Goal: Task Accomplishment & Management: Manage account settings

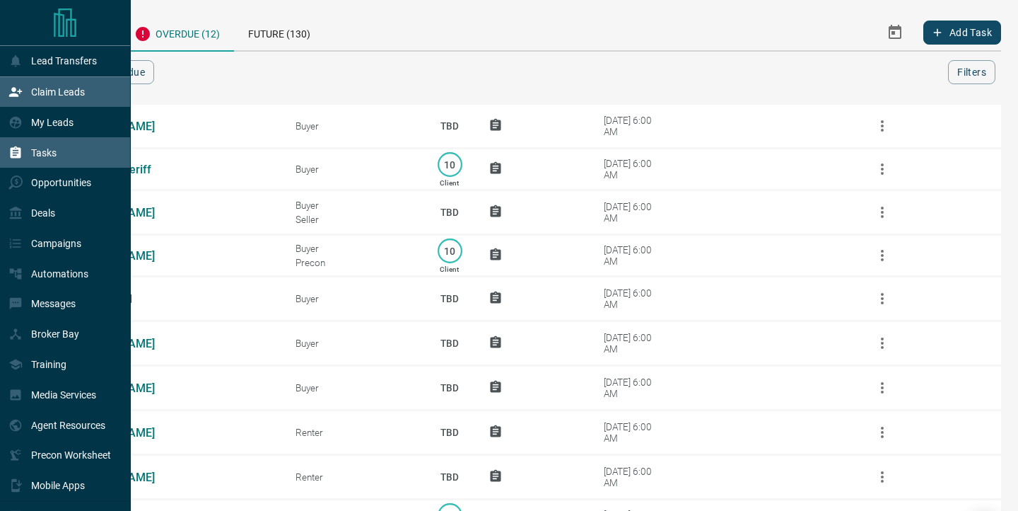
click at [57, 93] on p "Claim Leads" at bounding box center [58, 91] width 54 height 11
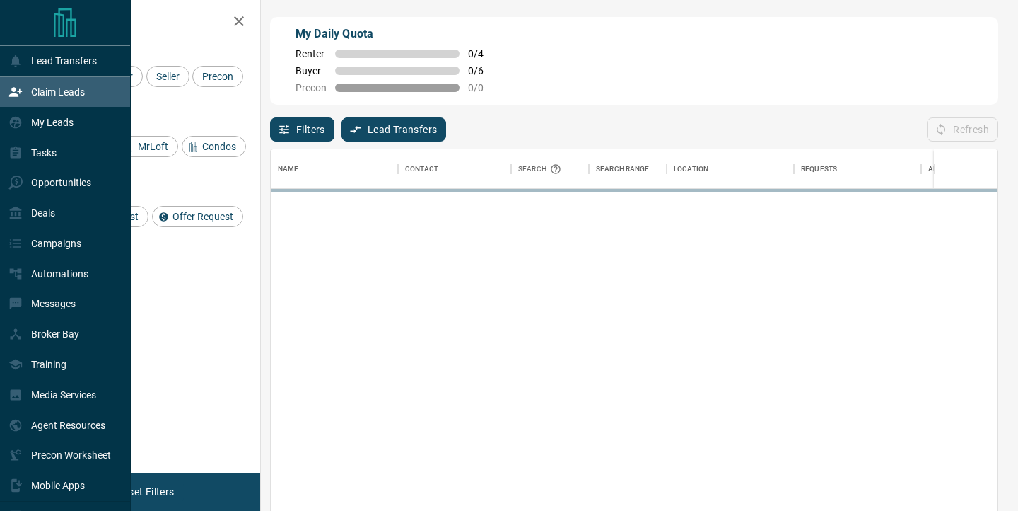
scroll to position [385, 727]
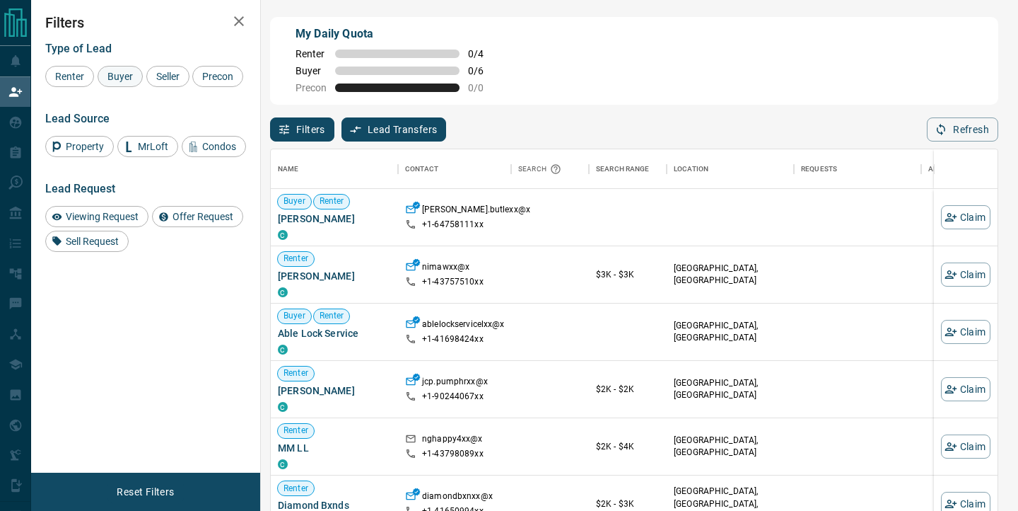
click at [109, 78] on span "Buyer" at bounding box center [120, 76] width 35 height 11
click at [140, 77] on div "Buyer" at bounding box center [120, 76] width 45 height 21
click at [187, 70] on div "Seller" at bounding box center [167, 76] width 43 height 21
click at [125, 72] on span "Buyer" at bounding box center [120, 76] width 35 height 11
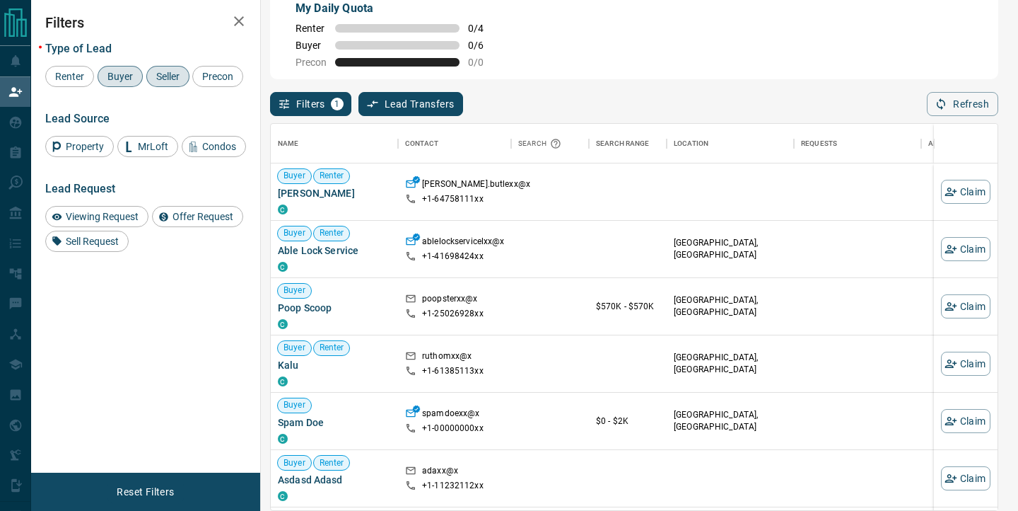
scroll to position [0, 0]
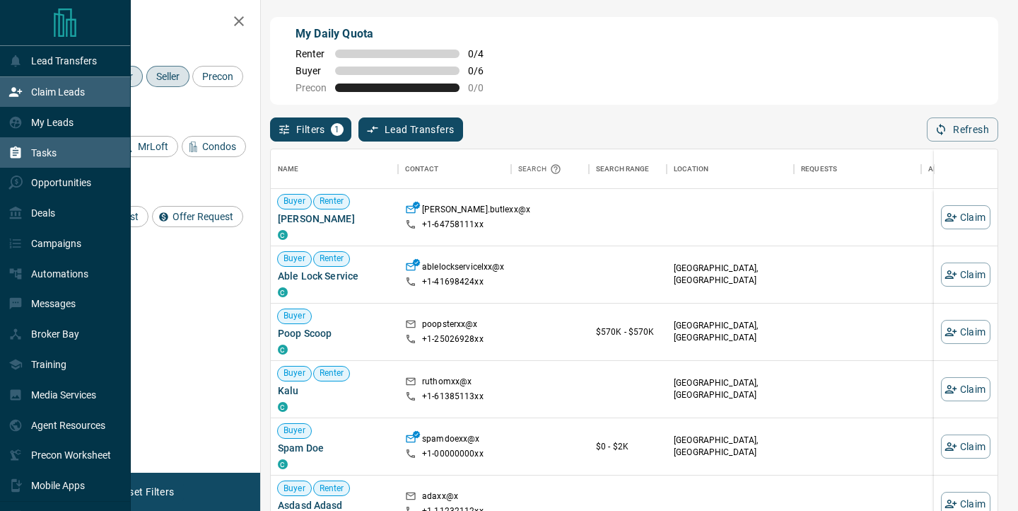
click at [88, 153] on div "Tasks" at bounding box center [65, 152] width 131 height 30
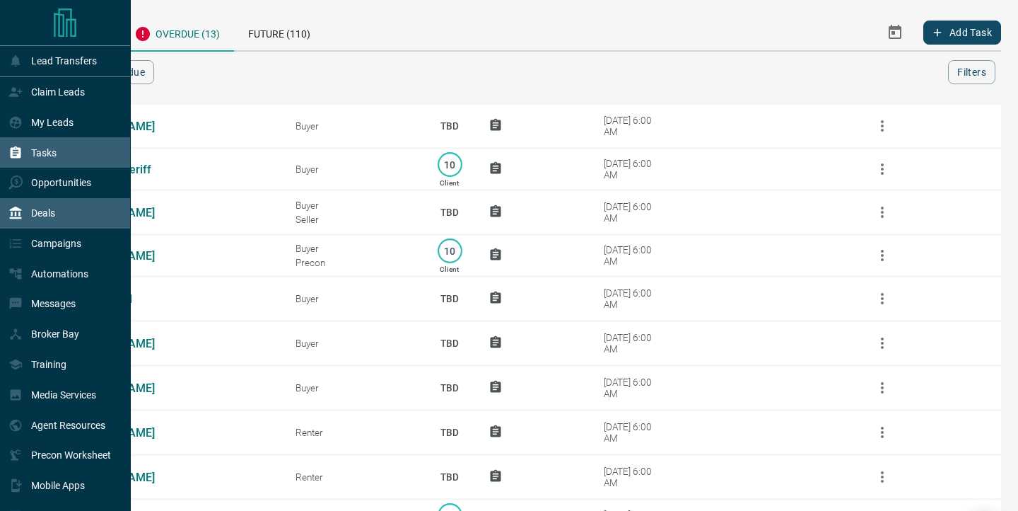
click at [59, 212] on div "Deals" at bounding box center [65, 213] width 131 height 30
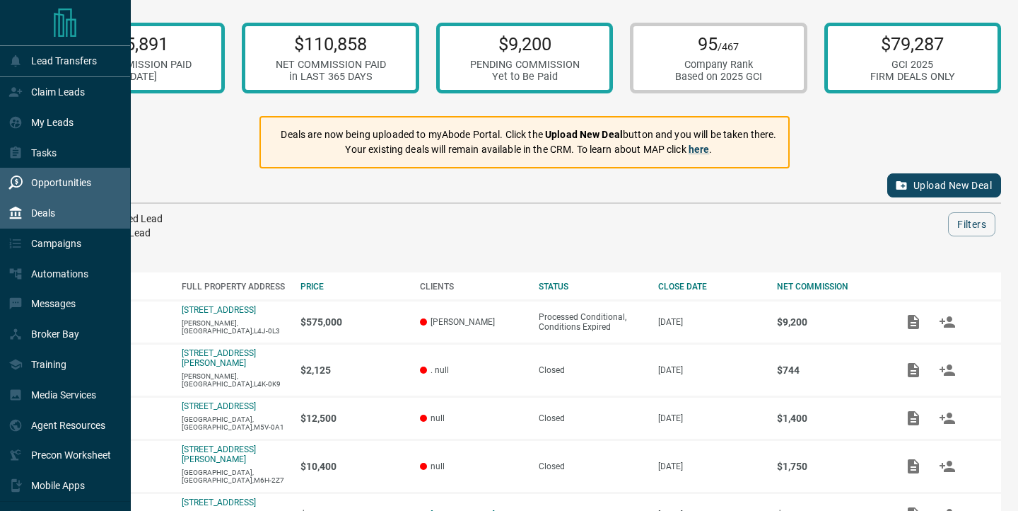
click at [69, 187] on p "Opportunities" at bounding box center [61, 182] width 60 height 11
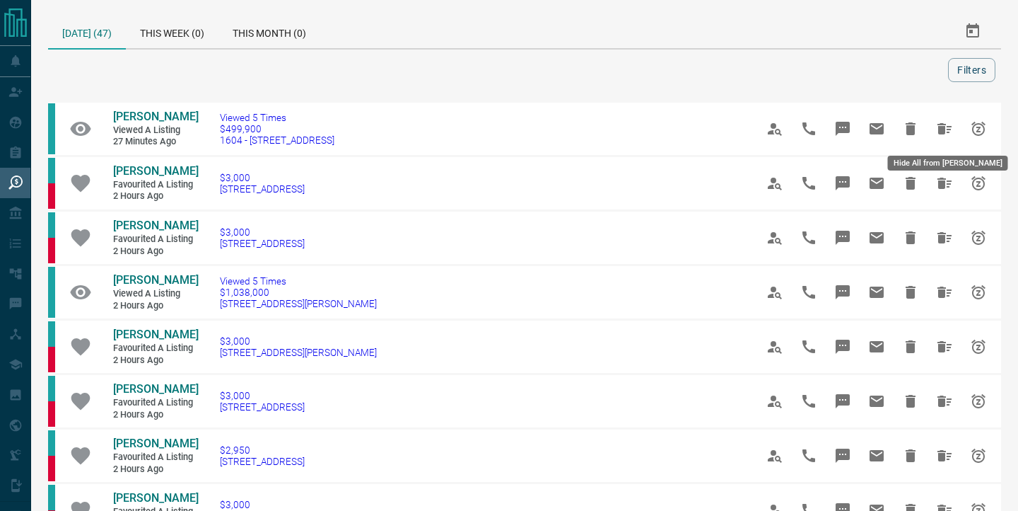
click at [927, 146] on div "Hide All from [PERSON_NAME]" at bounding box center [948, 159] width 123 height 26
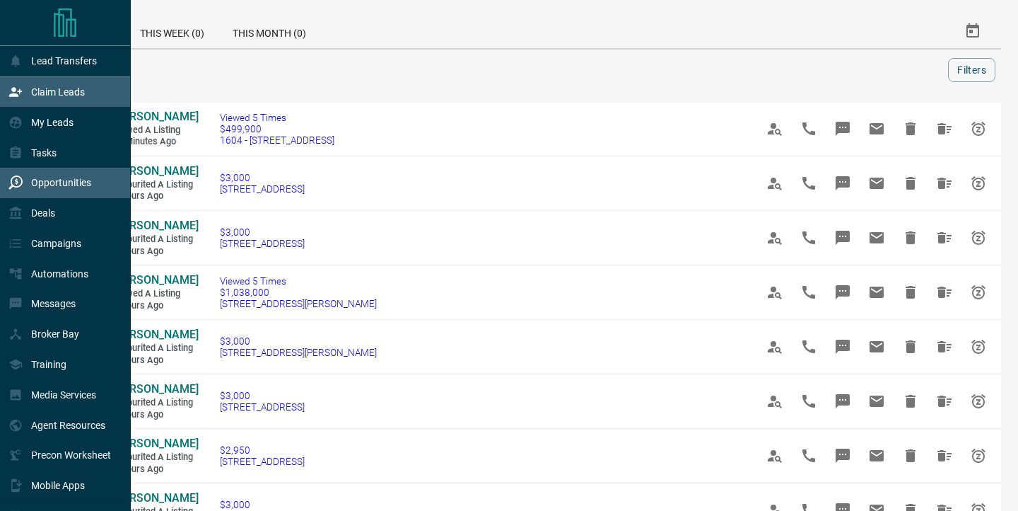
click at [37, 91] on p "Claim Leads" at bounding box center [58, 91] width 54 height 11
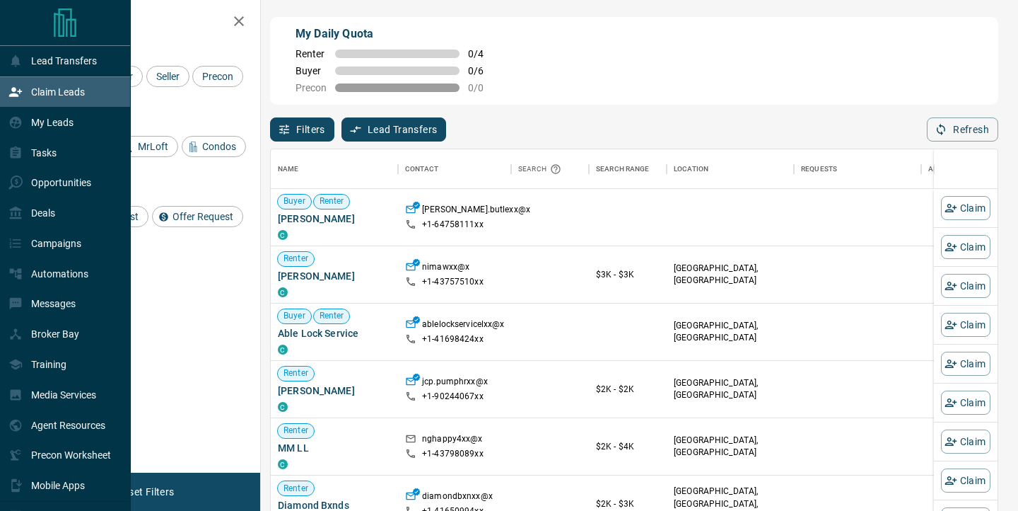
scroll to position [385, 727]
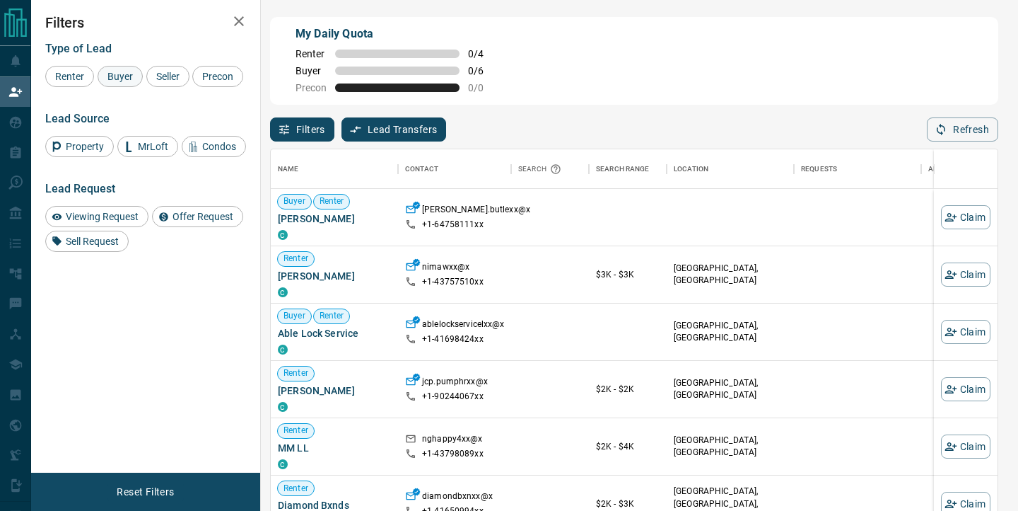
click at [113, 78] on span "Buyer" at bounding box center [120, 76] width 35 height 11
click at [156, 74] on span "Seller" at bounding box center [167, 76] width 33 height 11
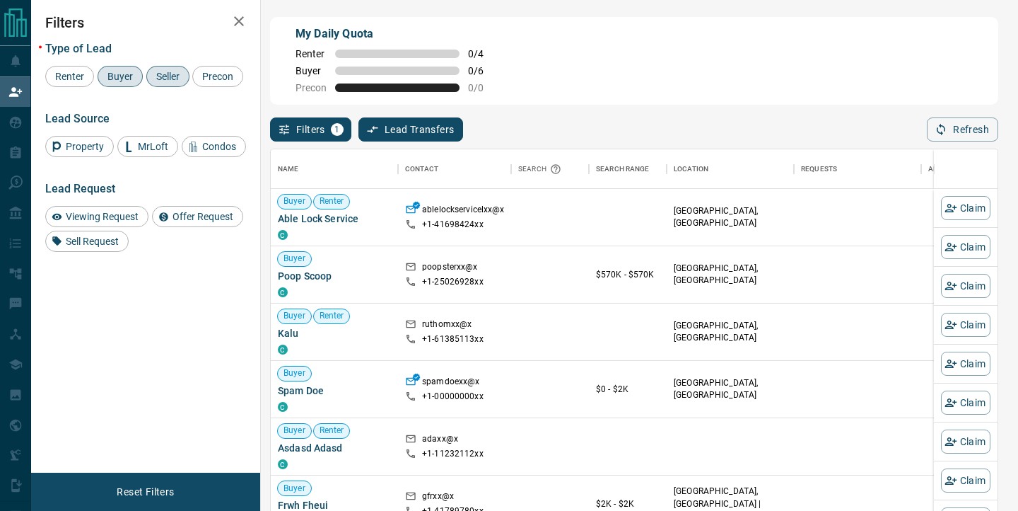
scroll to position [1, 1]
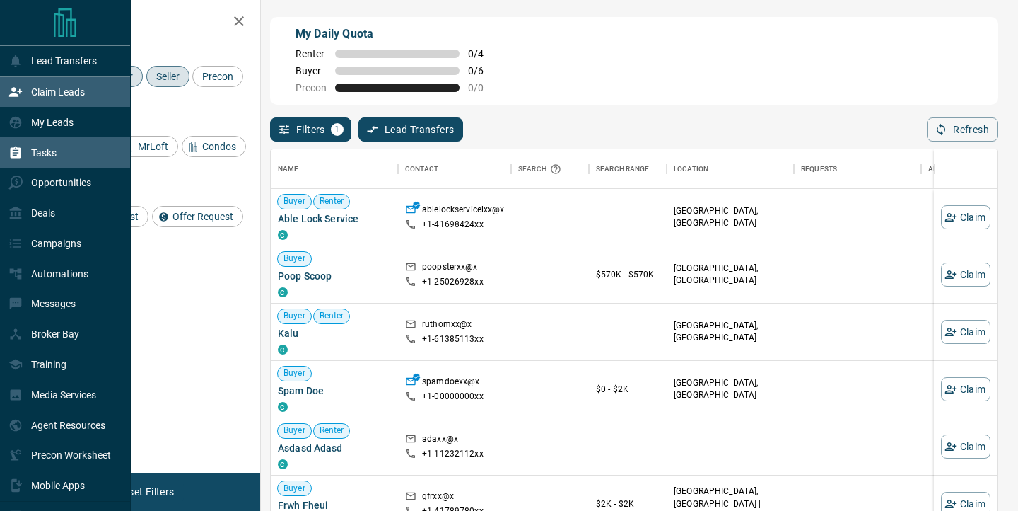
click at [76, 152] on div "Tasks" at bounding box center [65, 152] width 131 height 30
